Goal: Information Seeking & Learning: Learn about a topic

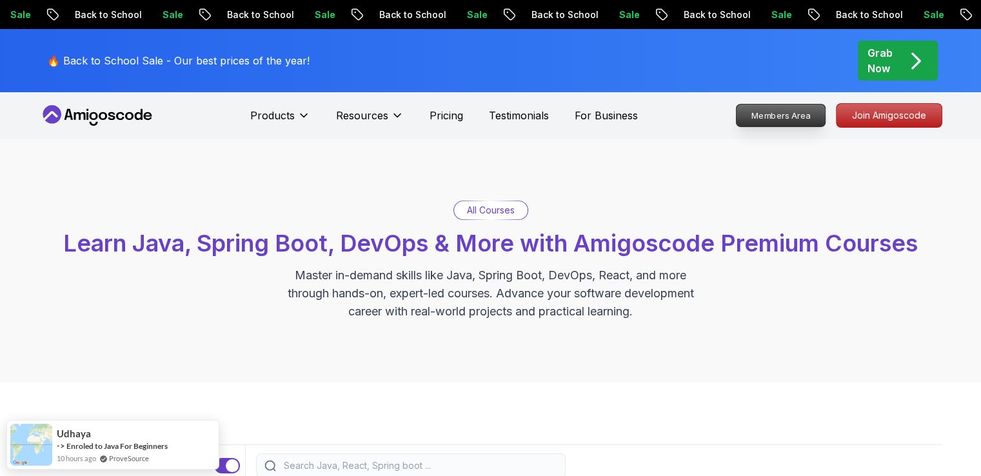
click at [795, 111] on p "Members Area" at bounding box center [780, 115] width 89 height 22
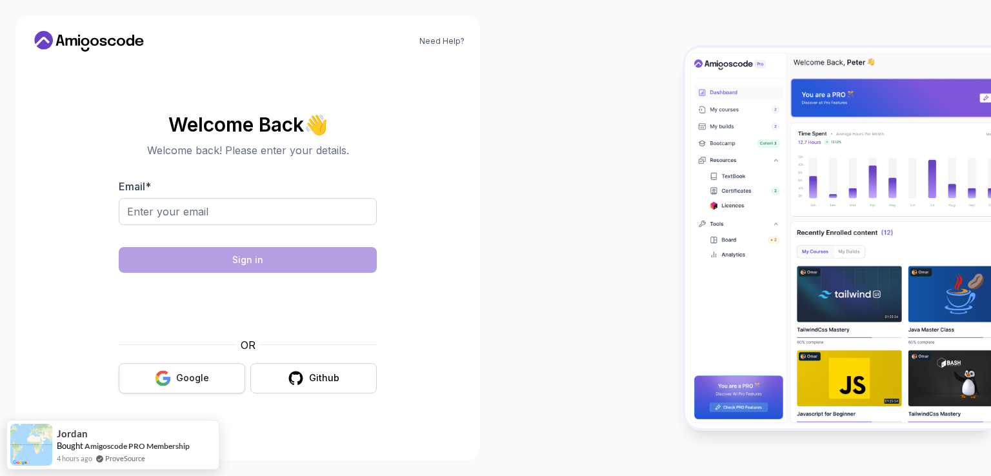
click at [175, 372] on button "Google" at bounding box center [182, 378] width 126 height 30
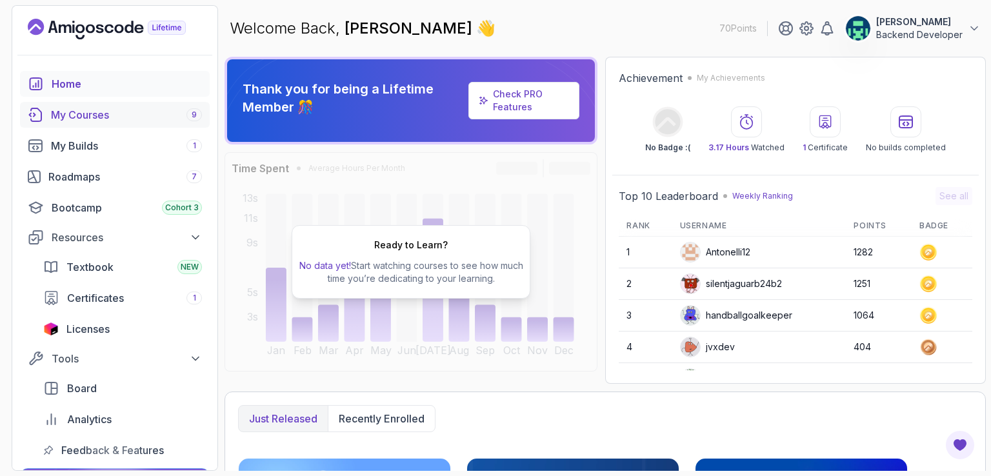
click at [75, 115] on div "My Courses 9" at bounding box center [126, 114] width 151 height 15
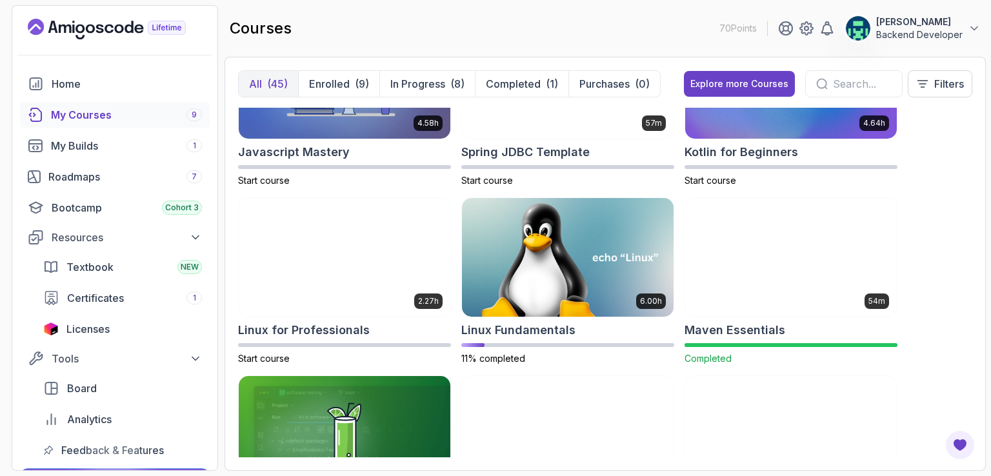
scroll to position [1665, 0]
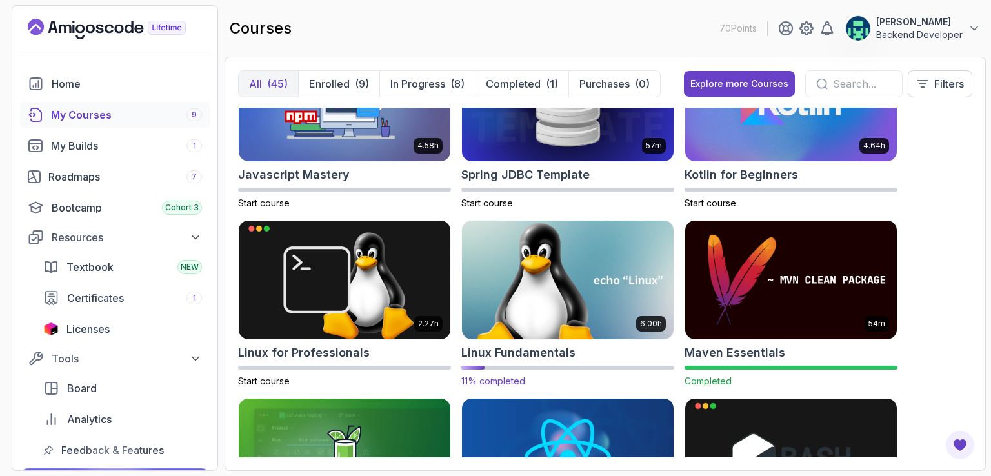
click at [567, 284] on img at bounding box center [568, 280] width 222 height 124
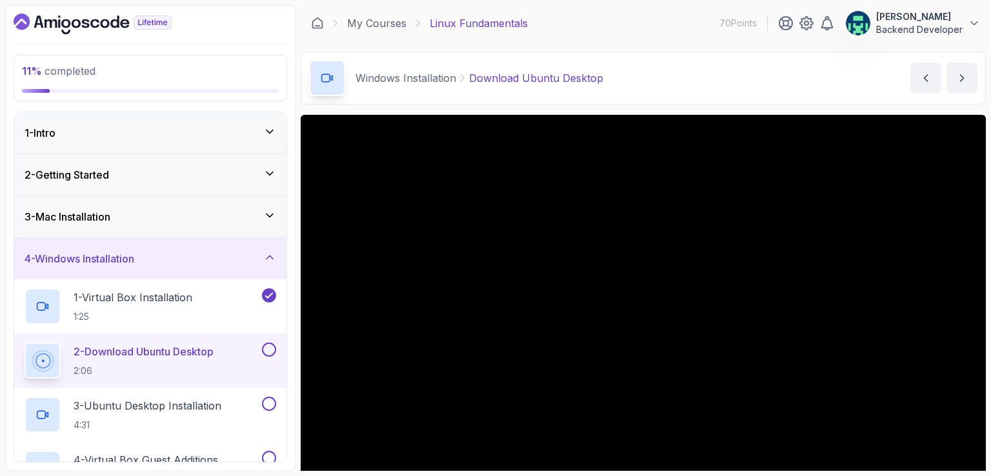
click at [197, 122] on div "1 - Intro" at bounding box center [150, 132] width 272 height 41
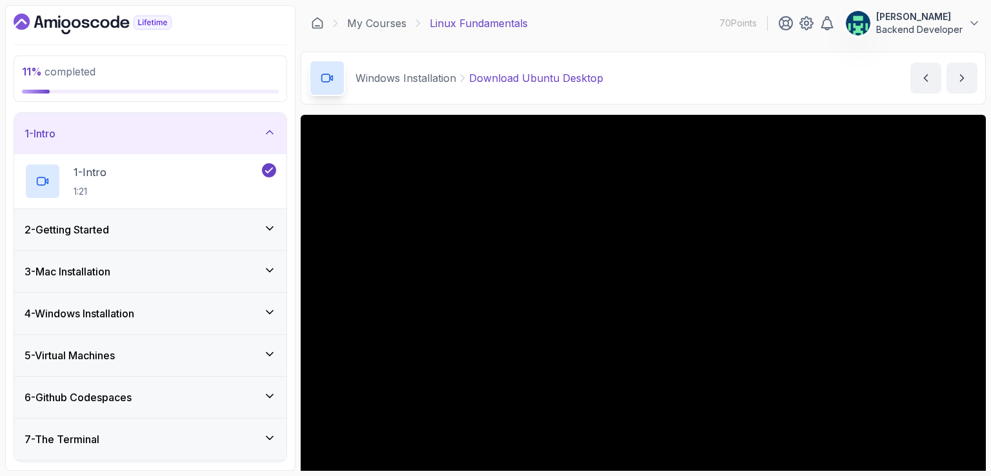
click at [199, 124] on div "1 - Intro" at bounding box center [150, 133] width 272 height 41
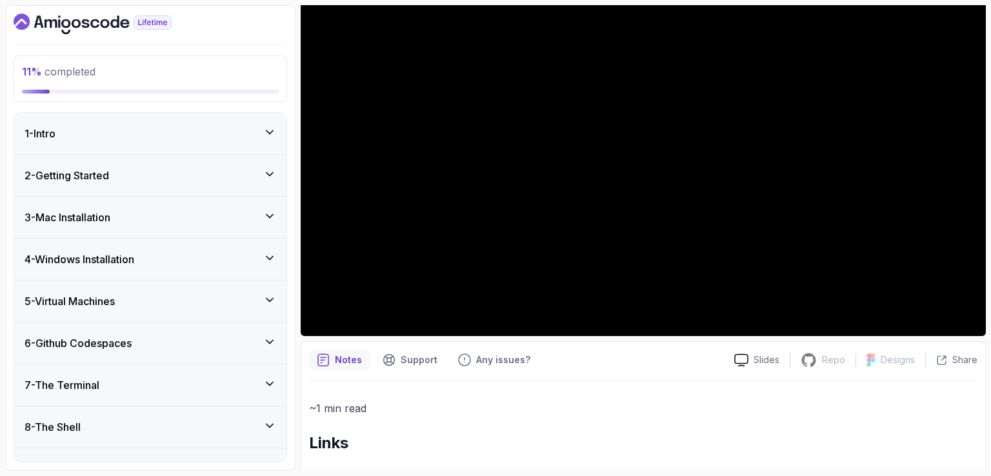
scroll to position [64, 0]
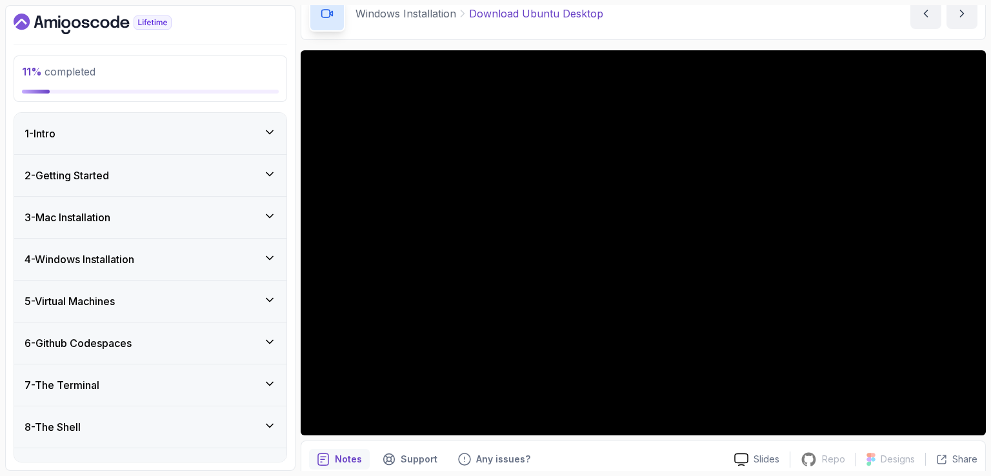
click at [162, 135] on div "1 - Intro" at bounding box center [151, 133] width 252 height 15
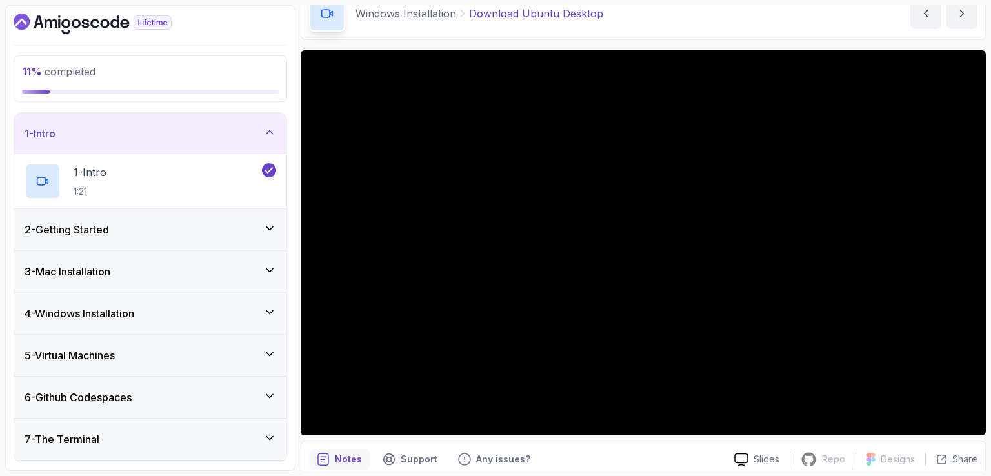
click at [179, 122] on div "1 - Intro" at bounding box center [150, 133] width 272 height 41
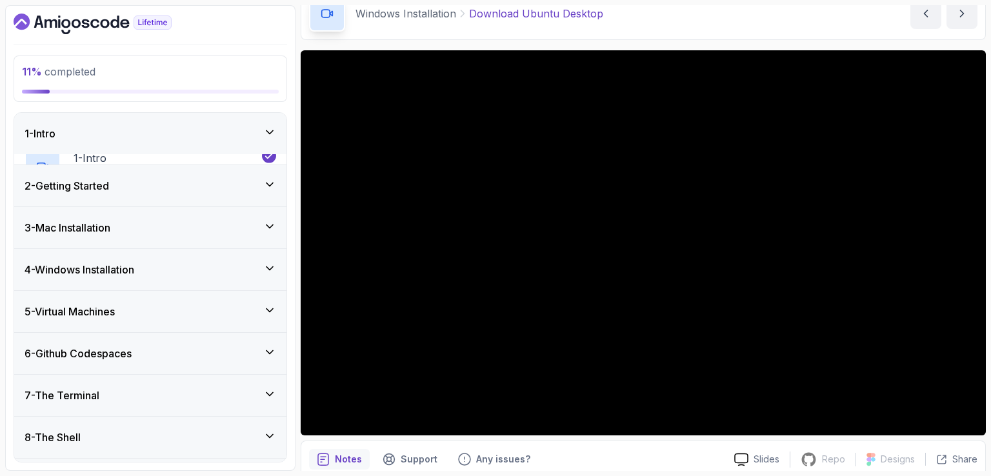
click at [164, 178] on div "2 - Getting Started" at bounding box center [151, 185] width 252 height 15
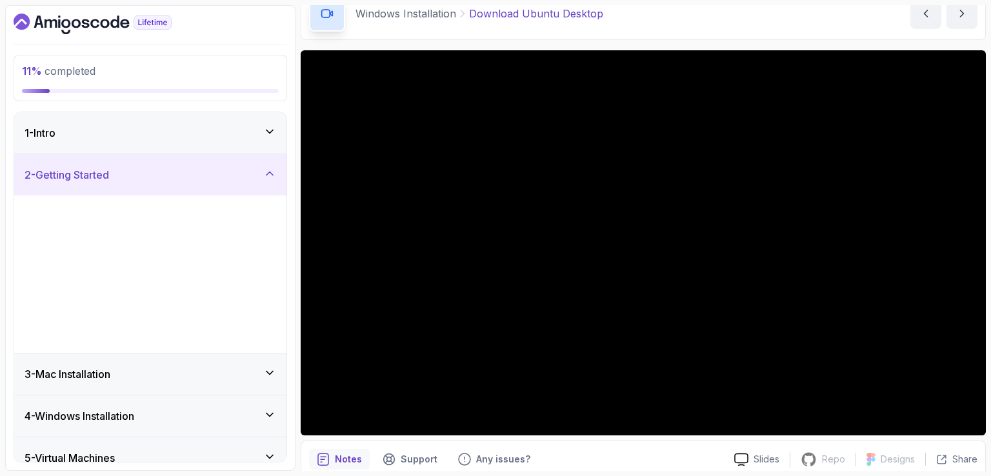
click at [164, 170] on div "2 - Getting Started" at bounding box center [151, 174] width 252 height 15
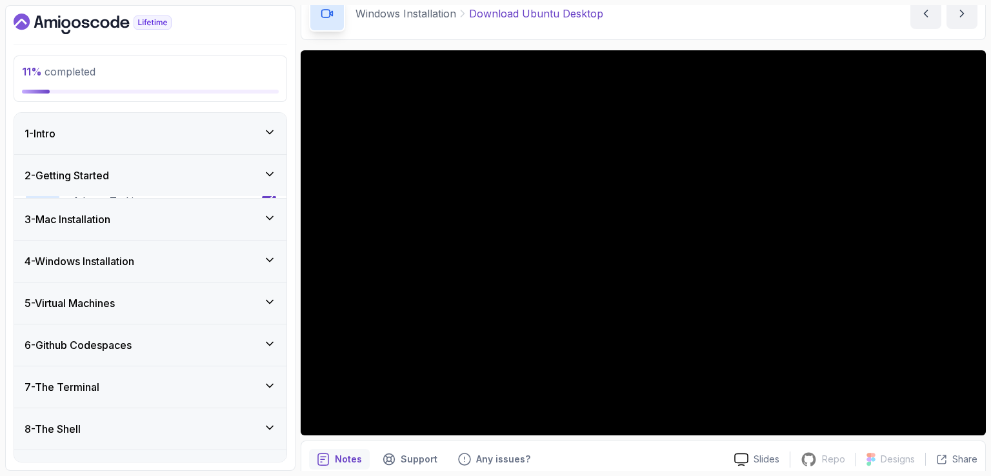
click at [164, 170] on div "2 - Getting Started" at bounding box center [151, 175] width 252 height 15
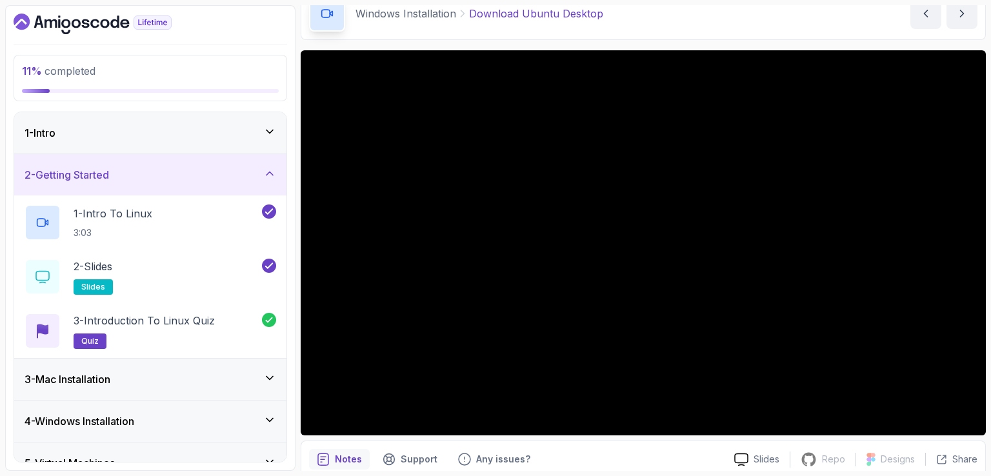
click at [165, 170] on div "2 - Getting Started" at bounding box center [151, 174] width 252 height 15
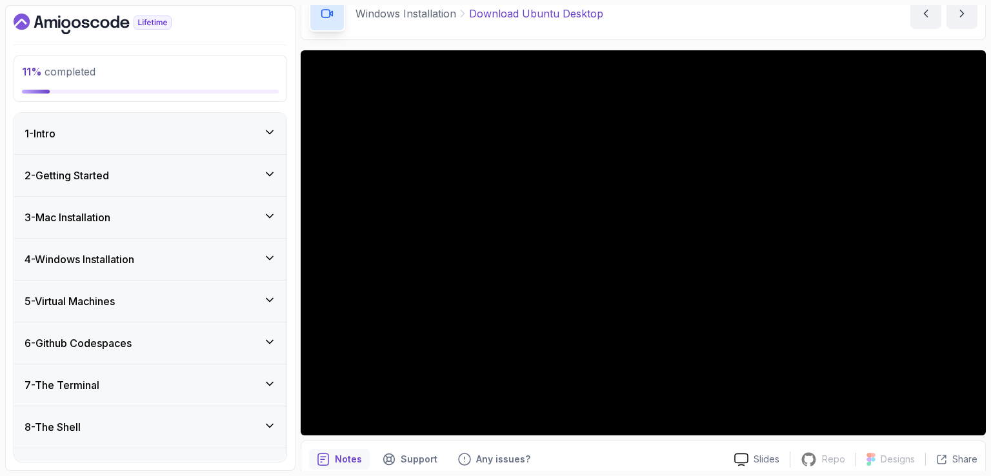
click at [155, 224] on div "3 - Mac Installation" at bounding box center [150, 217] width 272 height 41
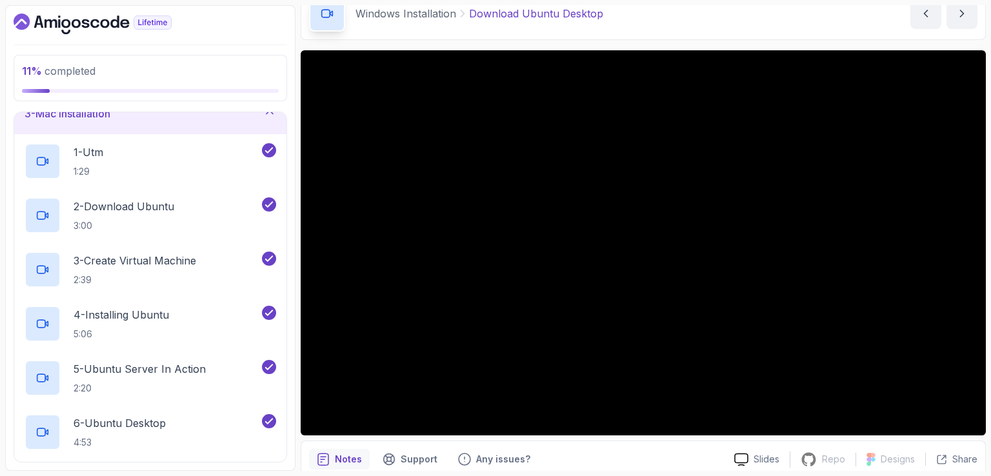
scroll to position [0, 0]
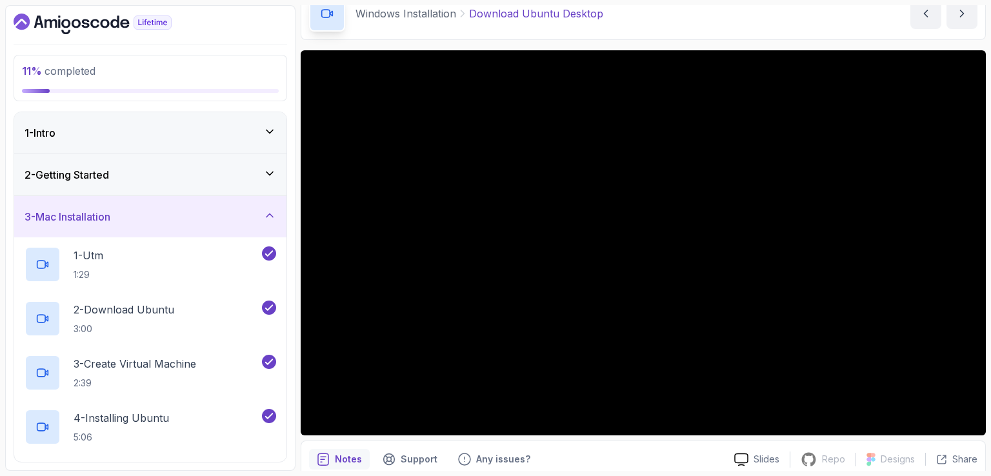
click at [163, 198] on div "3 - Mac Installation" at bounding box center [150, 216] width 272 height 41
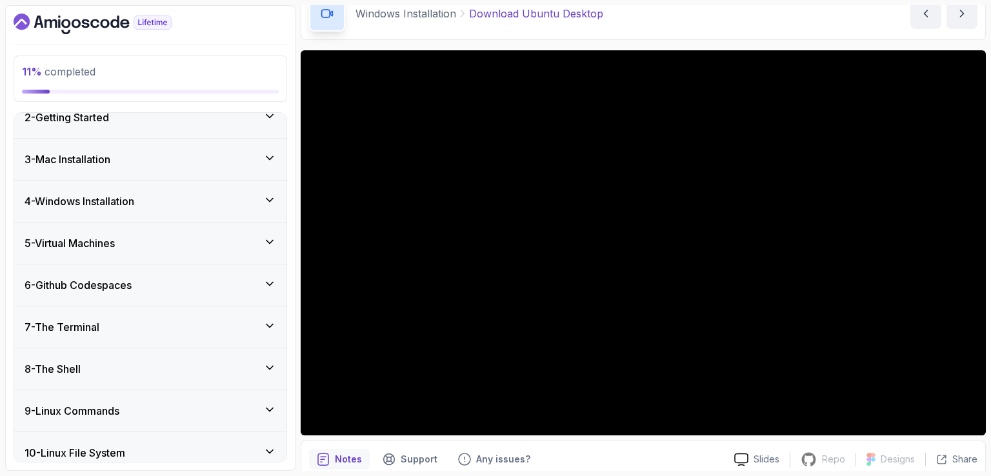
scroll to position [64, 0]
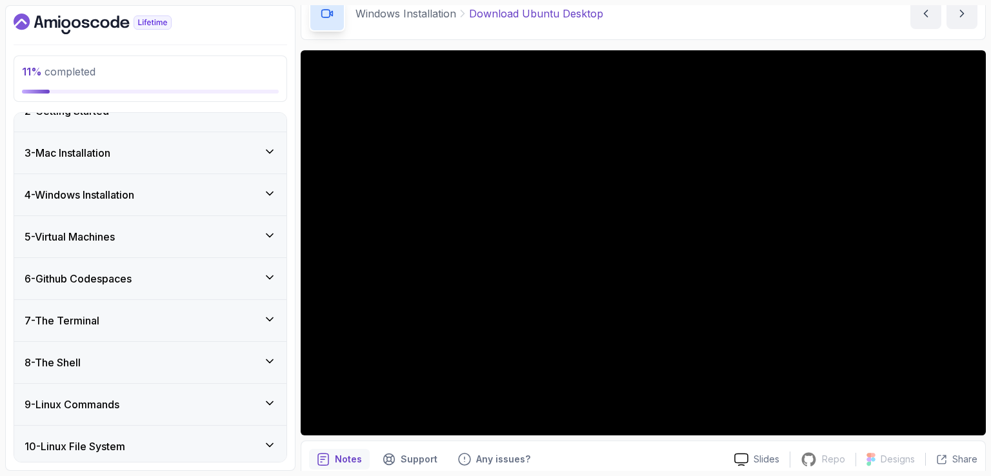
click at [161, 202] on div "4 - Windows Installation" at bounding box center [150, 194] width 272 height 41
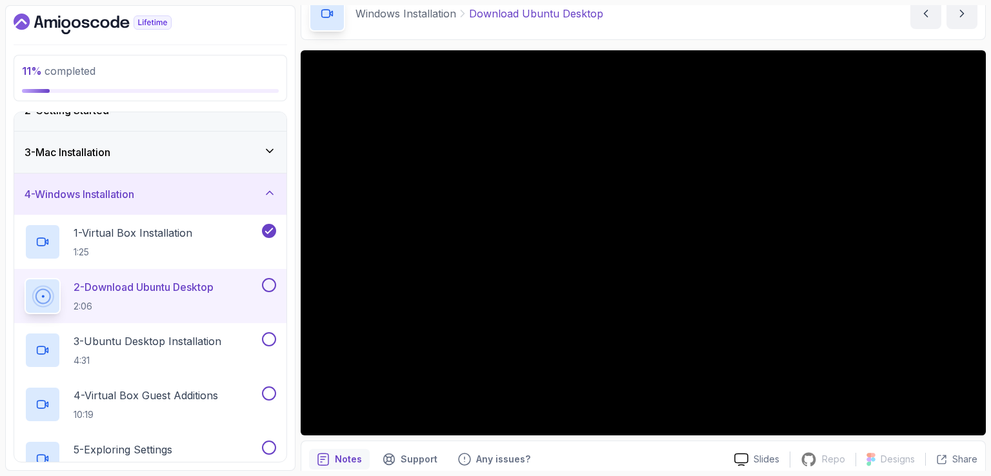
click at [151, 186] on div "4 - Windows Installation" at bounding box center [151, 193] width 252 height 15
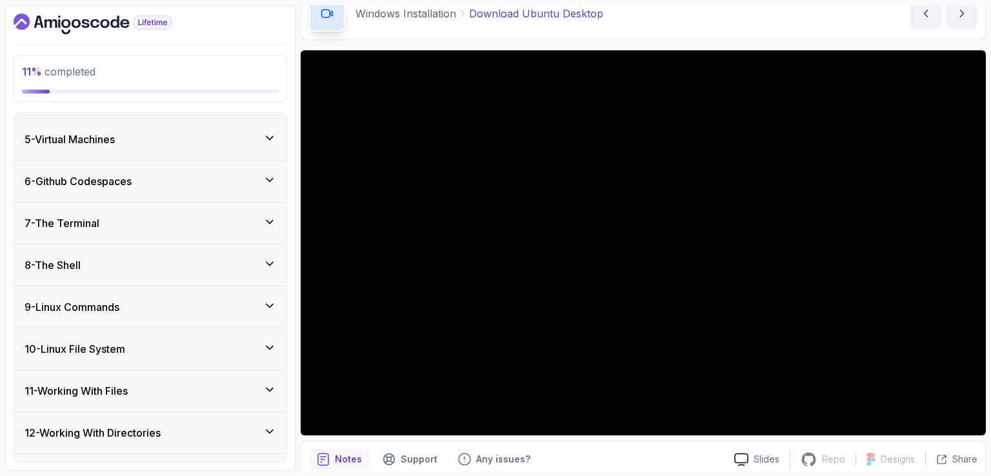
scroll to position [193, 0]
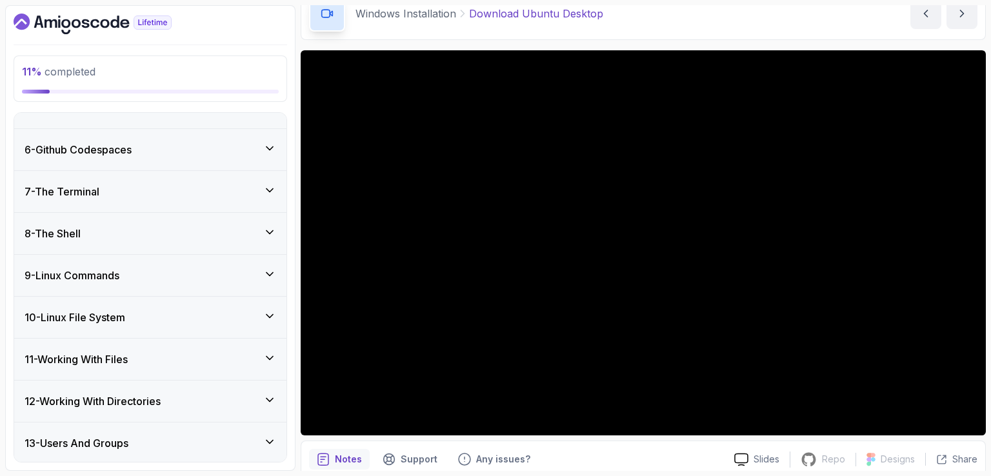
click at [162, 150] on div "6 - Github Codespaces" at bounding box center [151, 149] width 252 height 15
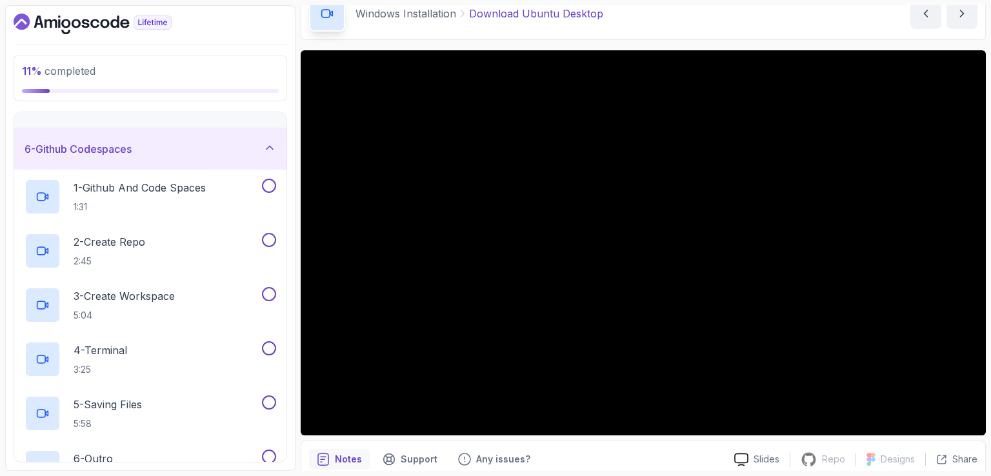
click at [162, 150] on div "6 - Github Codespaces" at bounding box center [151, 148] width 252 height 15
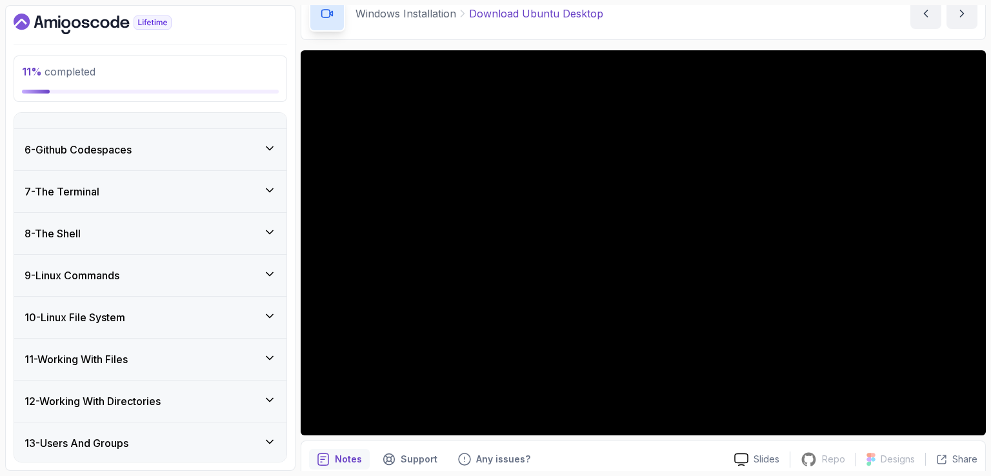
click at [164, 147] on div "6 - Github Codespaces" at bounding box center [151, 149] width 252 height 15
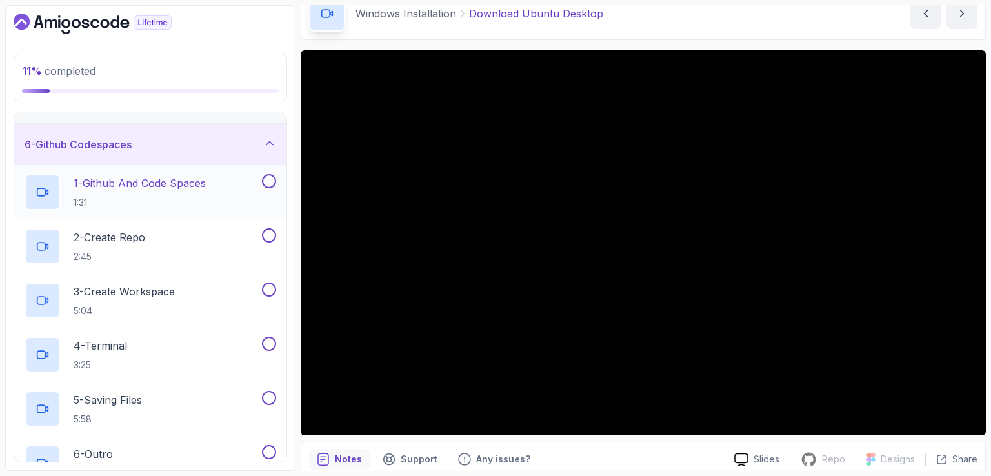
scroll to position [129, 0]
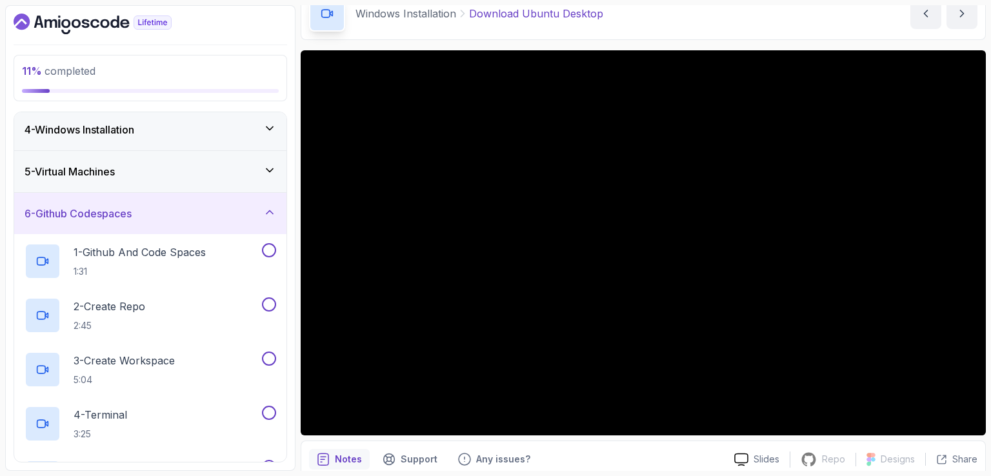
click at [154, 212] on div "6 - Github Codespaces" at bounding box center [151, 213] width 252 height 15
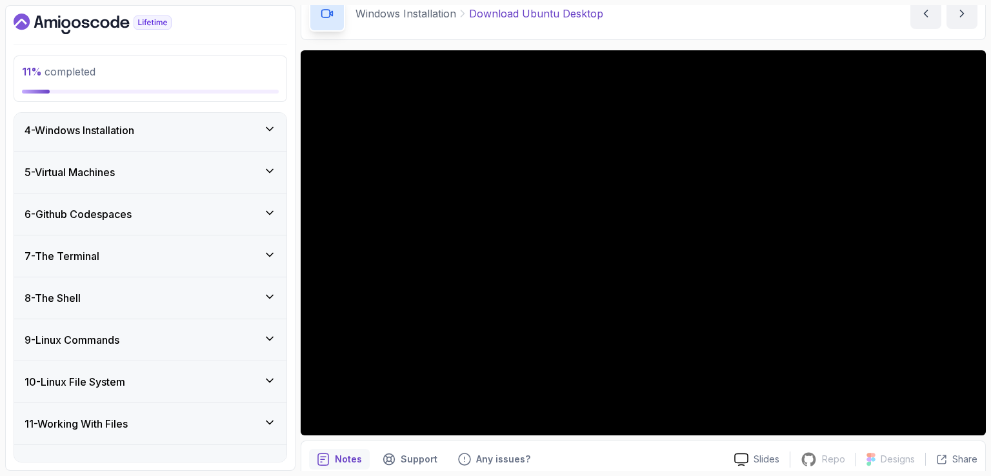
click at [152, 172] on div "5 - Virtual Machines" at bounding box center [151, 171] width 252 height 15
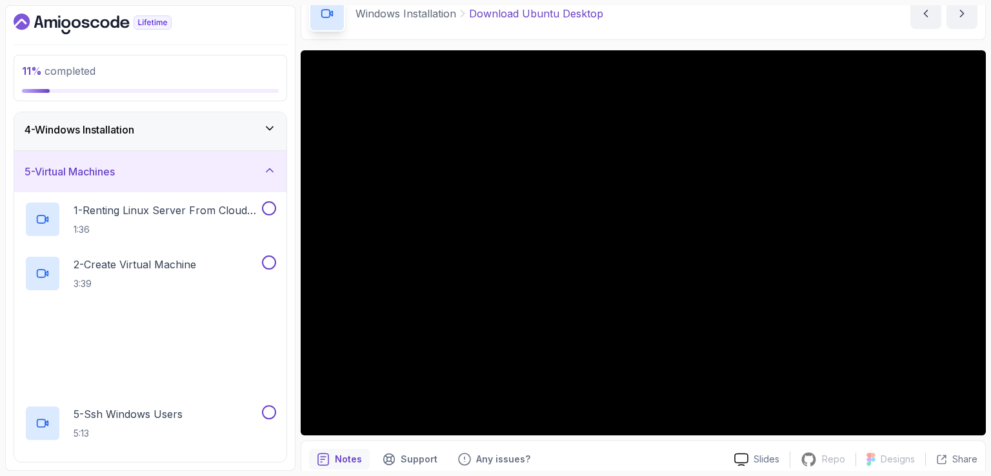
click at [152, 171] on div "5 - Virtual Machines" at bounding box center [151, 171] width 252 height 15
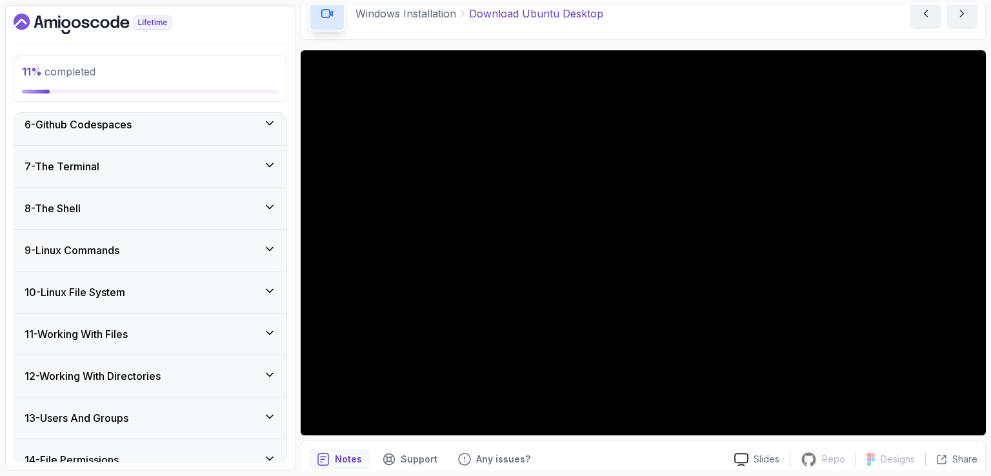
scroll to position [258, 0]
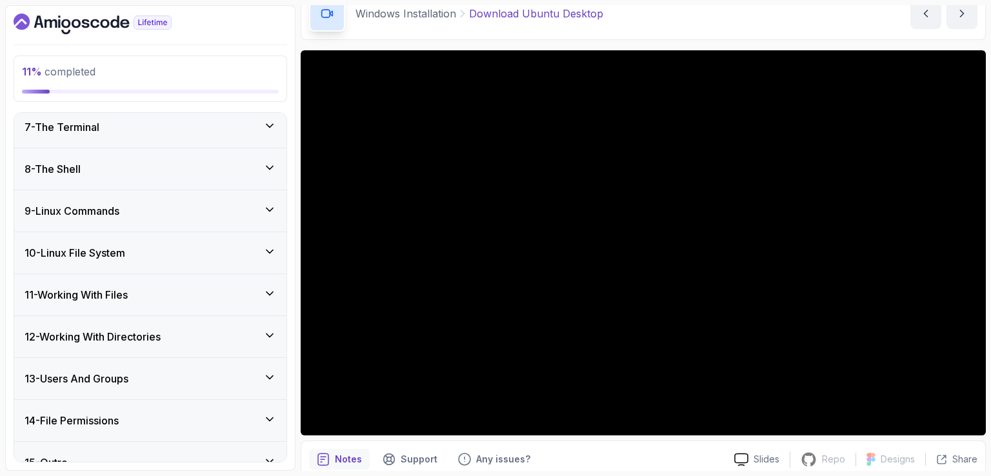
click at [154, 172] on div "8 - The Shell" at bounding box center [151, 168] width 252 height 15
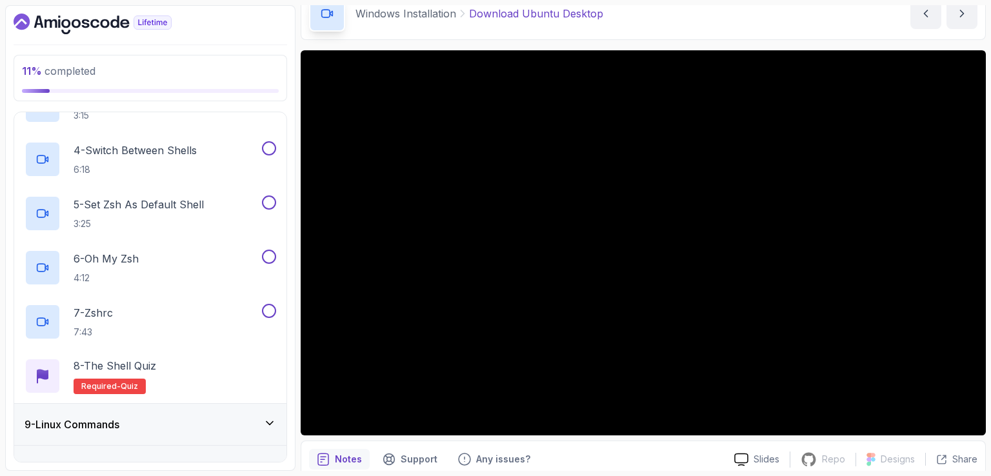
scroll to position [516, 0]
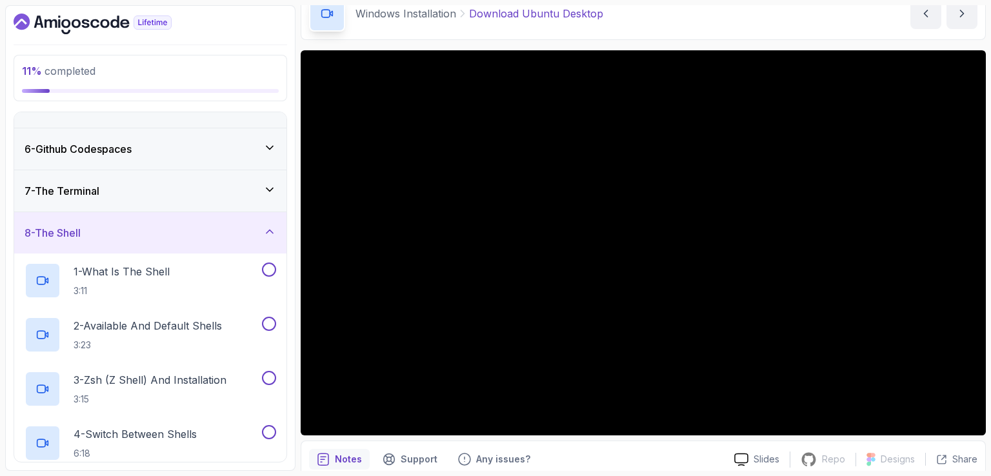
click at [152, 225] on div "8 - The Shell" at bounding box center [151, 232] width 252 height 15
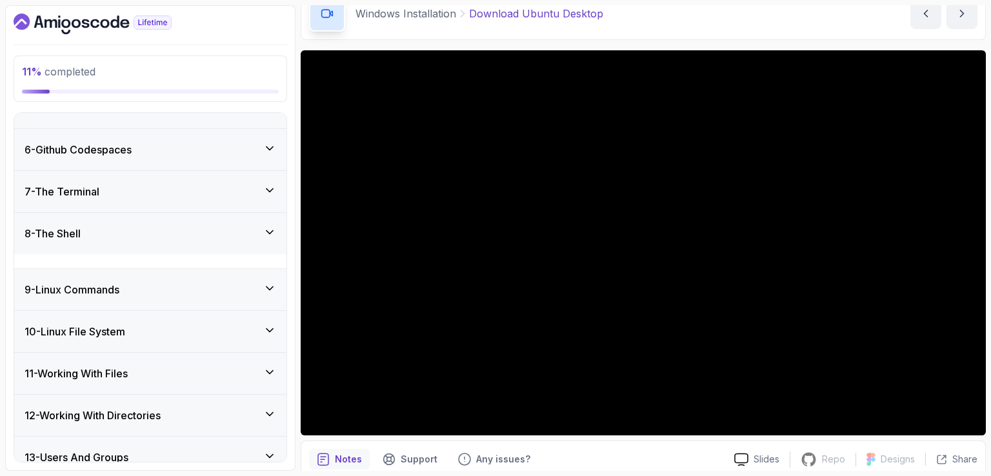
scroll to position [276, 0]
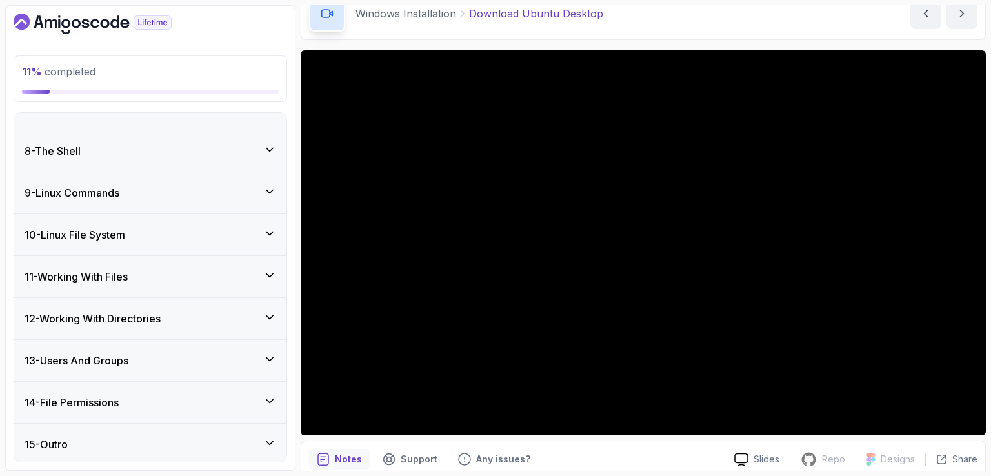
click at [151, 401] on div "14 - File Permissions" at bounding box center [151, 402] width 252 height 15
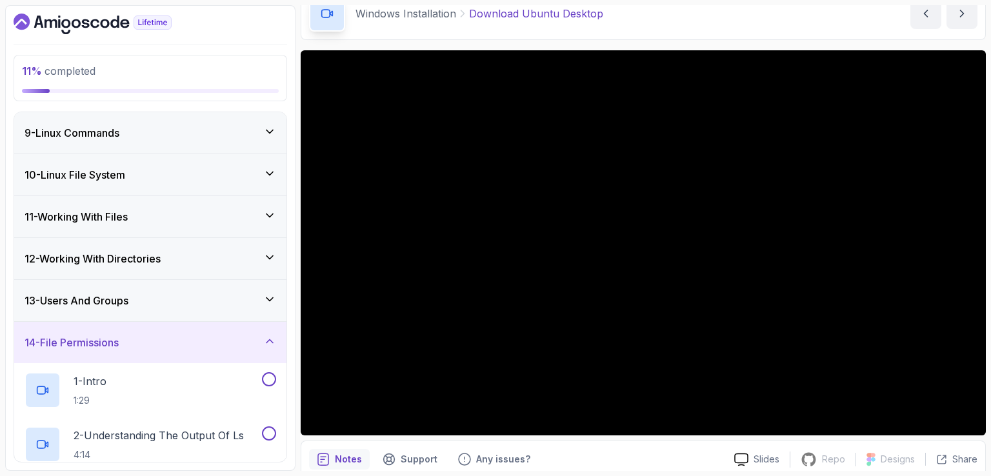
click at [150, 335] on div "14 - File Permissions" at bounding box center [151, 342] width 252 height 15
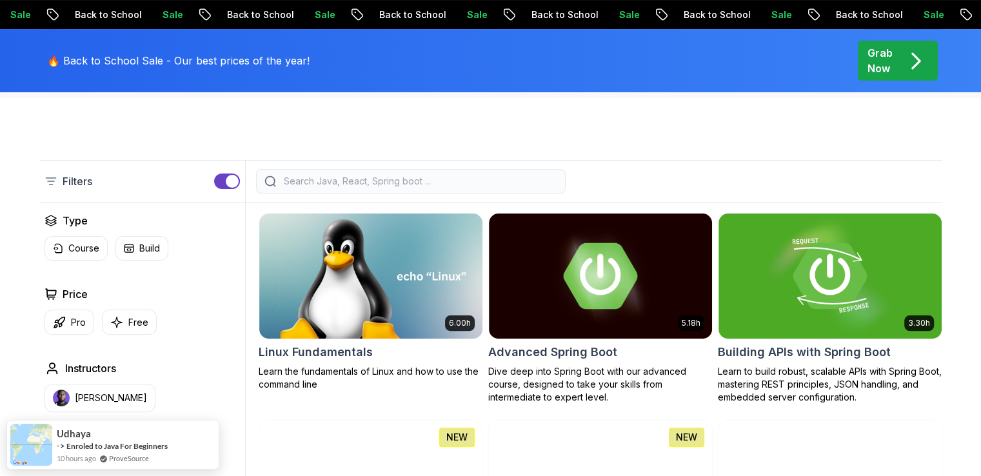
scroll to position [387, 0]
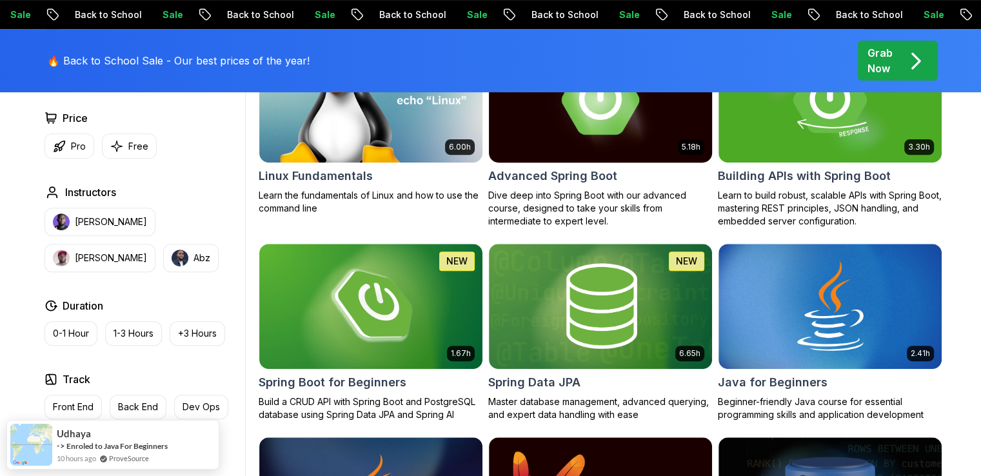
scroll to position [451, 0]
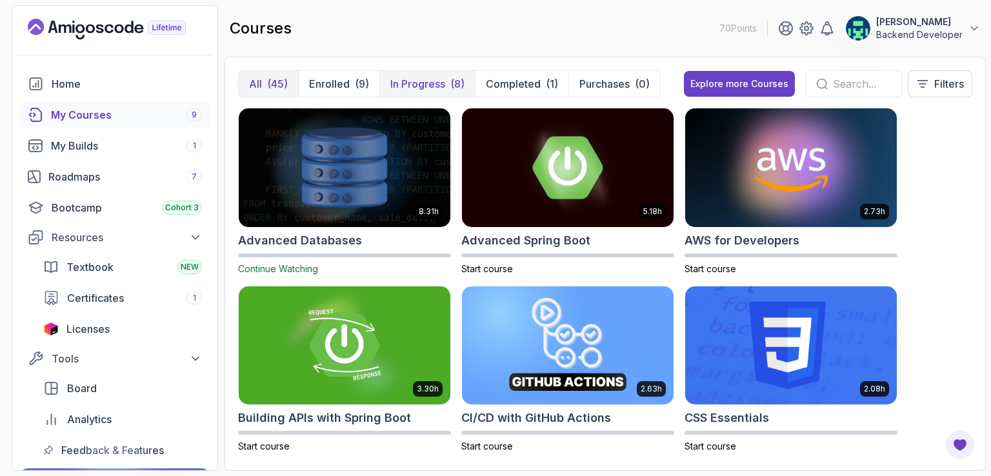
click at [440, 87] on p "In Progress" at bounding box center [417, 83] width 55 height 15
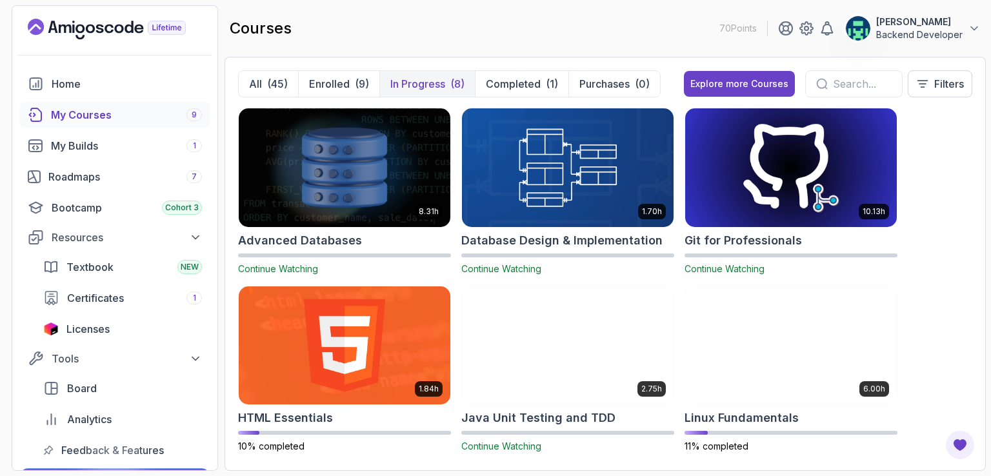
scroll to position [188, 0]
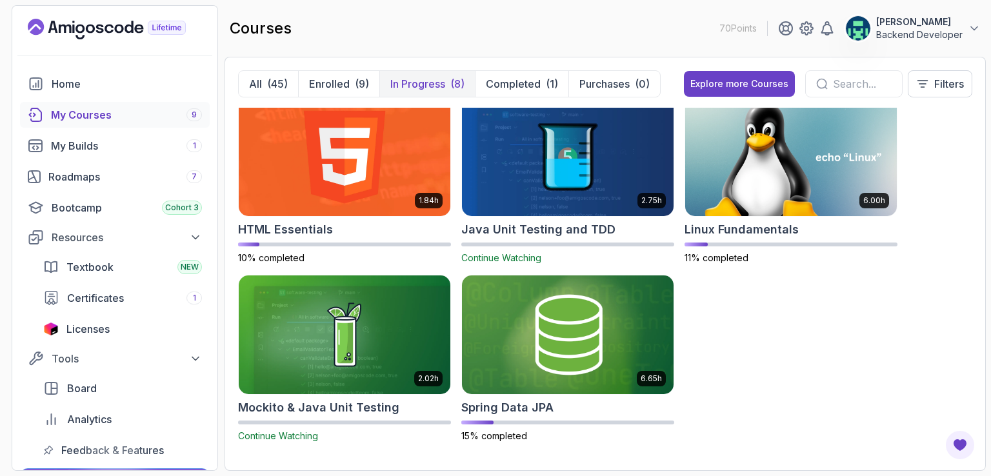
click at [889, 36] on p "Backend Developer" at bounding box center [919, 34] width 86 height 13
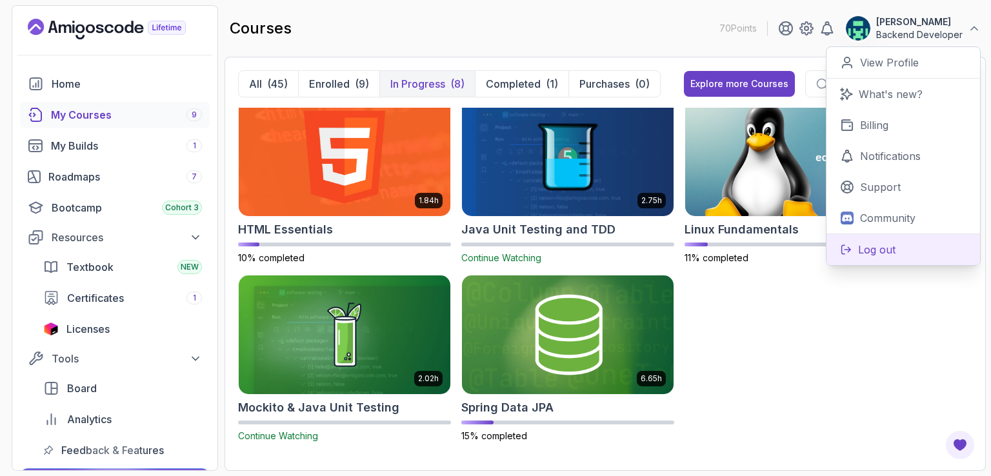
click at [872, 247] on p "Log out" at bounding box center [876, 249] width 37 height 15
